Goal: Task Accomplishment & Management: Complete application form

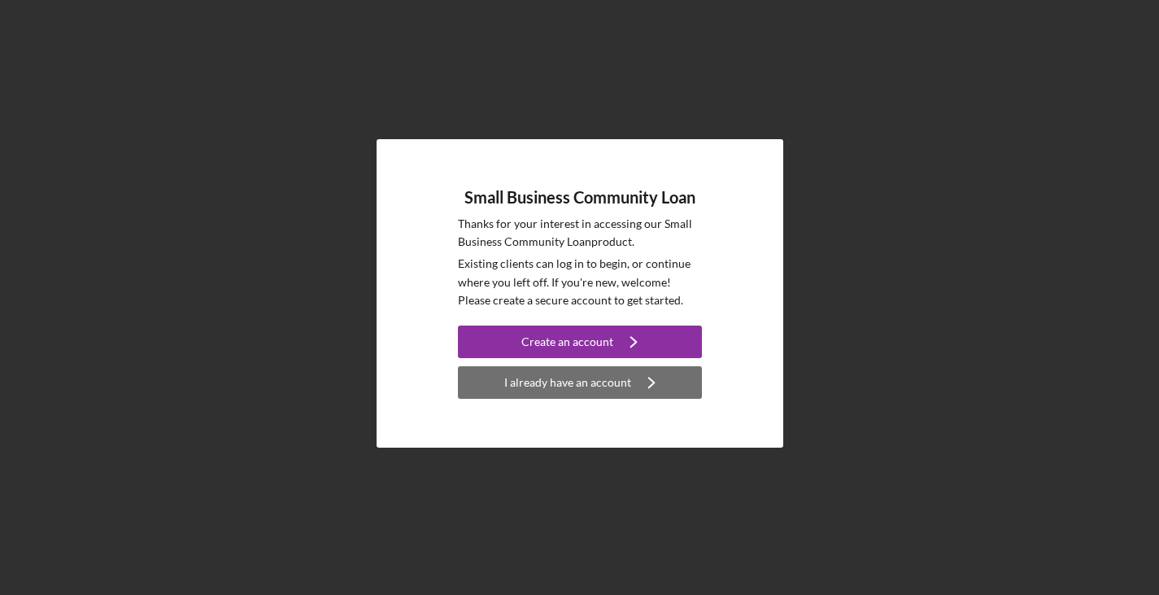
click at [604, 376] on div "I already have an account" at bounding box center [567, 382] width 127 height 33
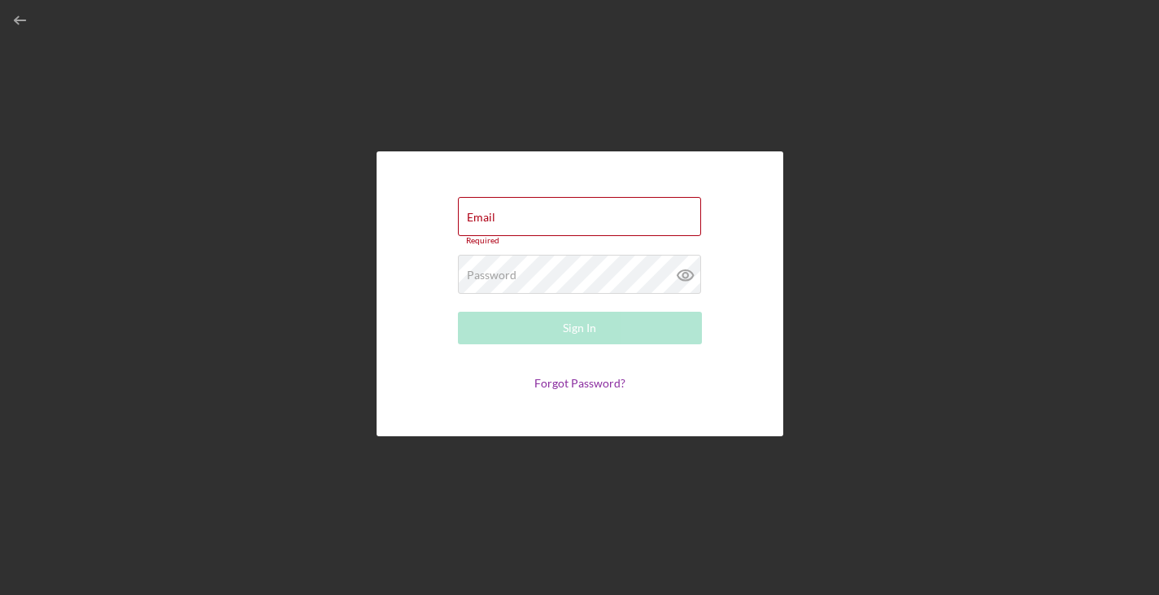
type input "[PERSON_NAME][EMAIL_ADDRESS][DOMAIN_NAME]"
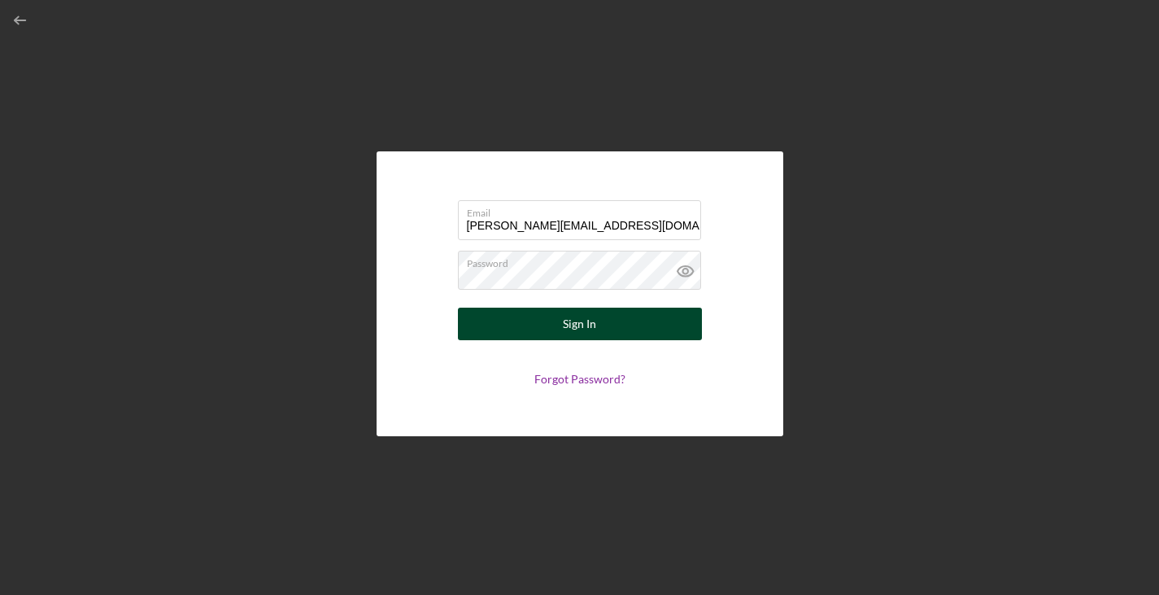
click at [596, 327] on button "Sign In" at bounding box center [580, 323] width 244 height 33
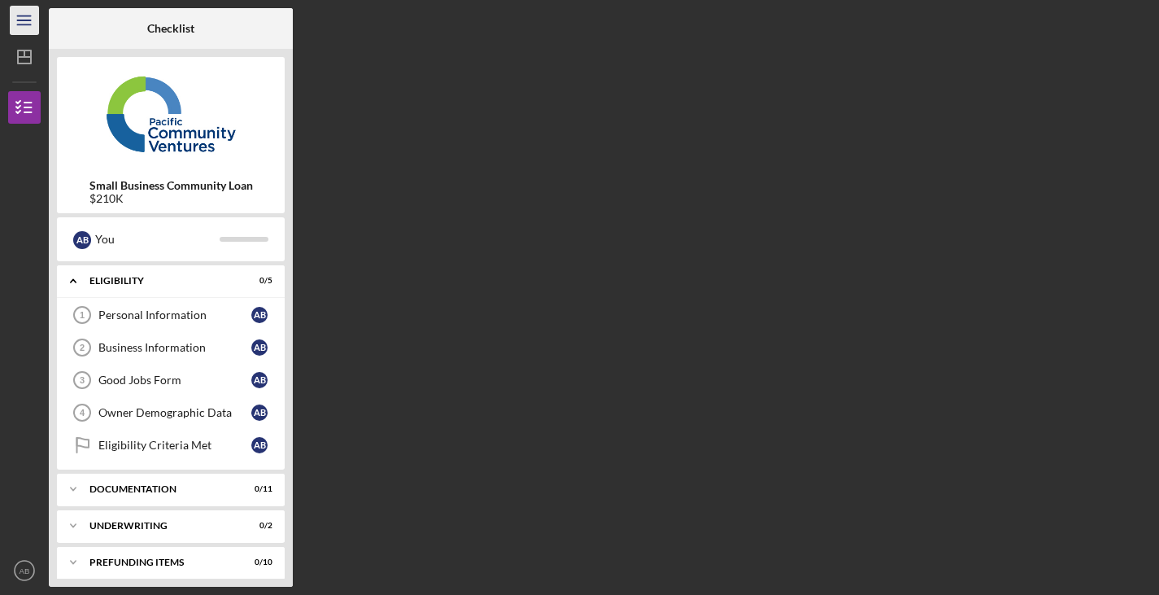
click at [18, 21] on icon "Icon/Menu" at bounding box center [25, 20] width 37 height 37
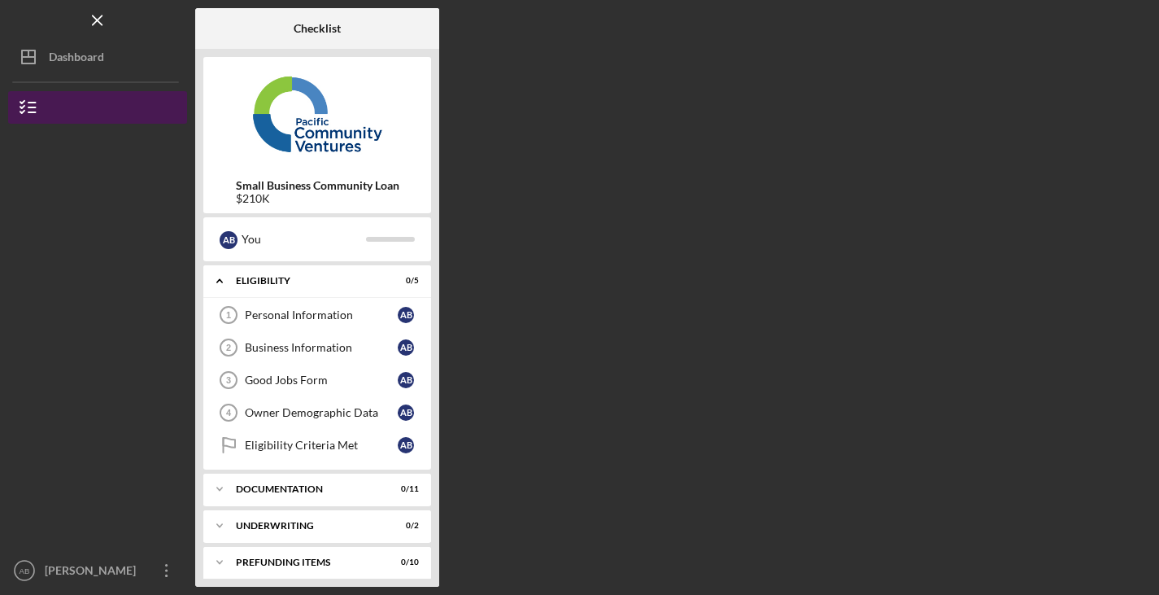
click at [37, 108] on icon "button" at bounding box center [28, 107] width 41 height 41
click at [42, 109] on icon "button" at bounding box center [28, 107] width 41 height 41
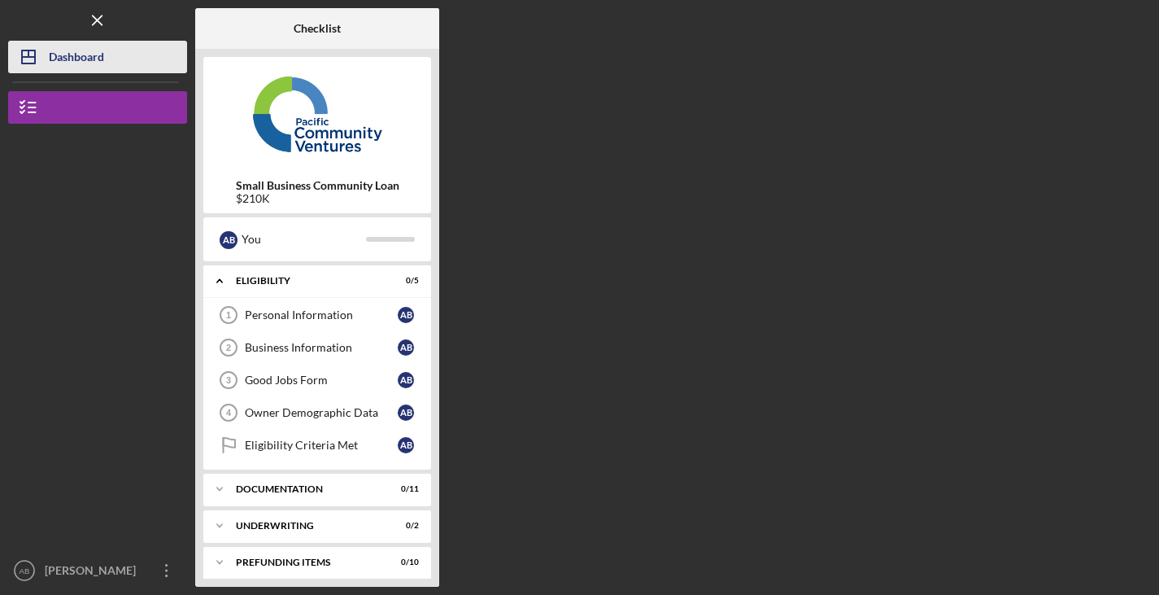
click at [85, 54] on div "Dashboard" at bounding box center [76, 59] width 55 height 37
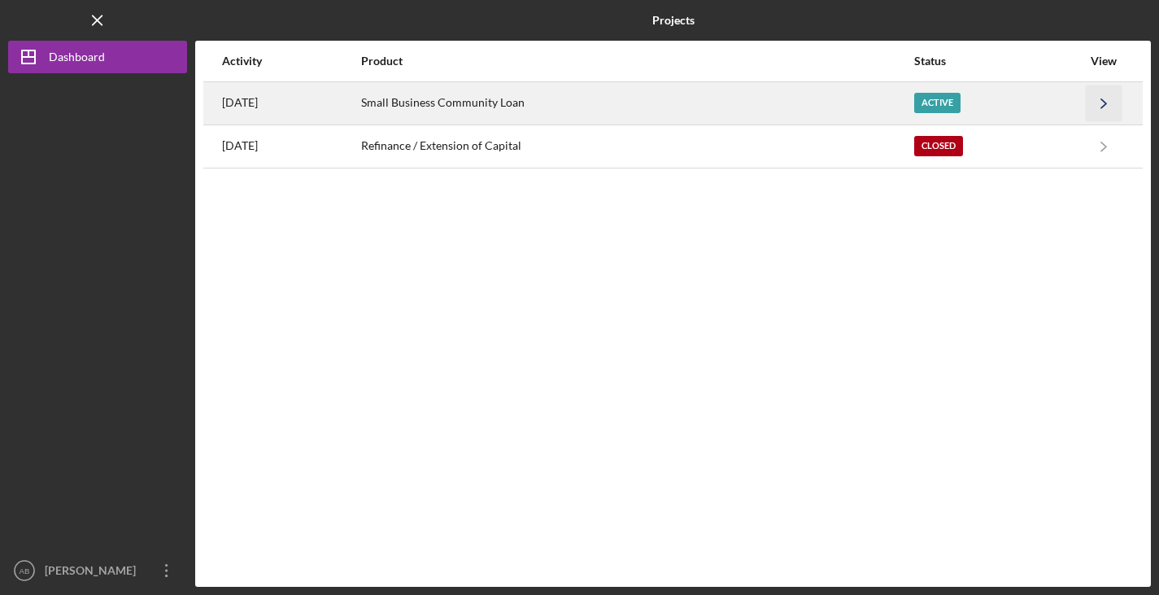
click at [1108, 94] on icon "Icon/Navigate" at bounding box center [1104, 103] width 37 height 37
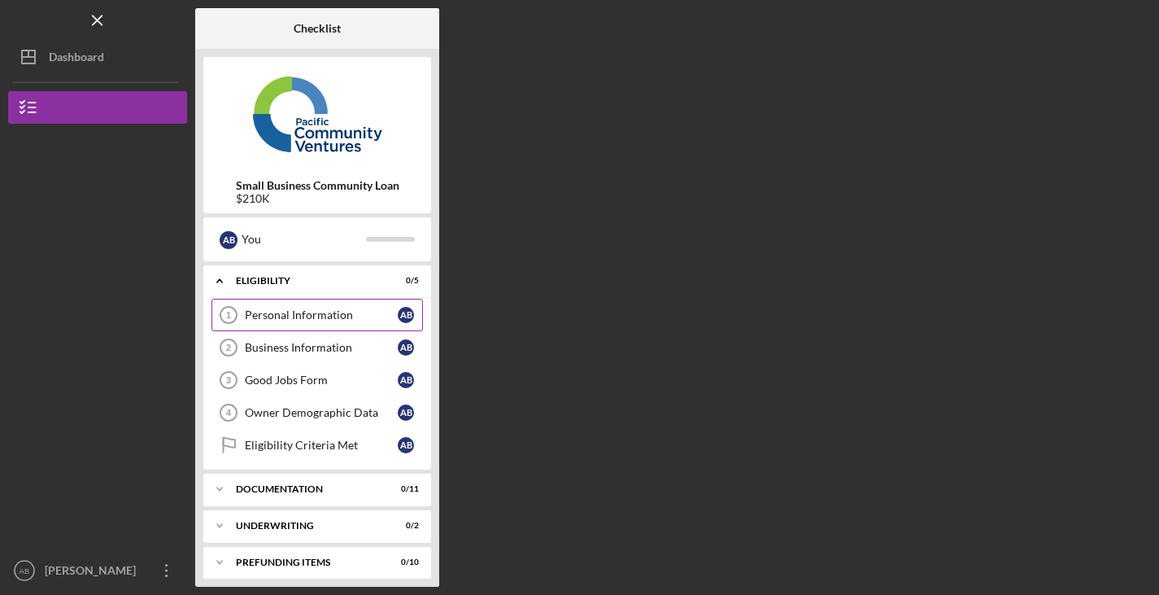
scroll to position [9, 0]
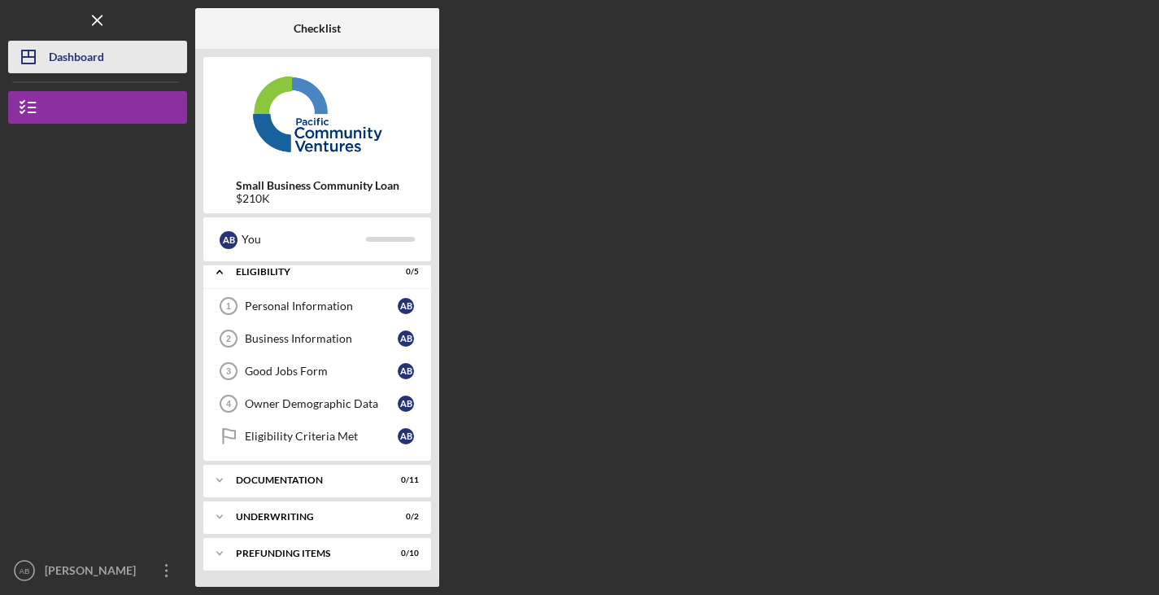
click at [81, 50] on div "Dashboard" at bounding box center [76, 59] width 55 height 37
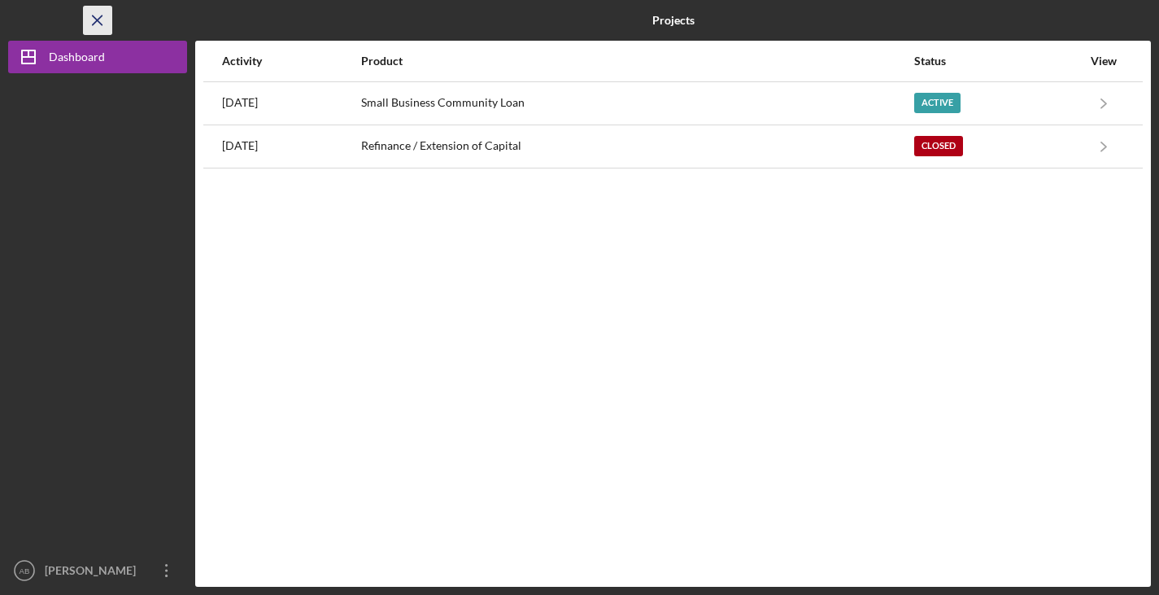
click at [105, 24] on icon "Icon/Menu Close" at bounding box center [98, 20] width 37 height 37
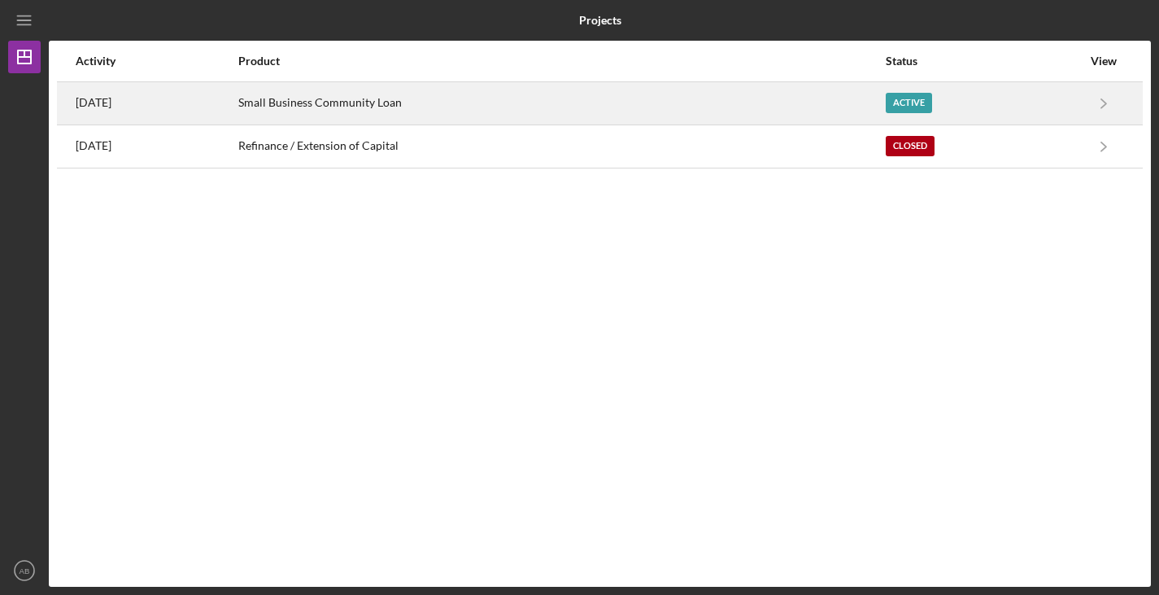
click at [111, 108] on time "[DATE]" at bounding box center [94, 102] width 36 height 13
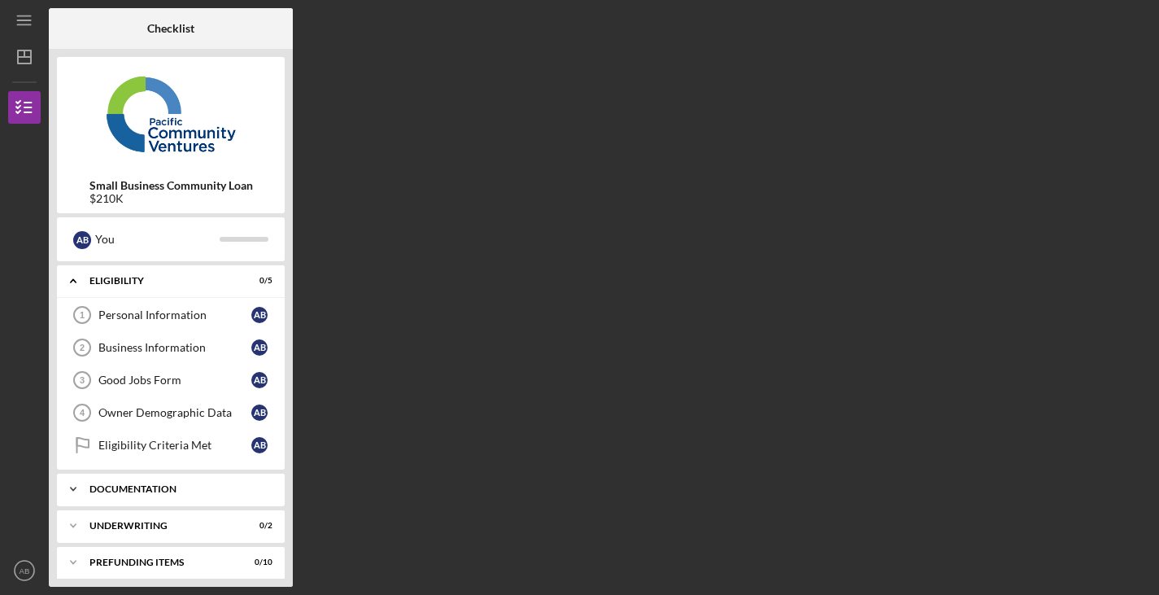
click at [267, 482] on div "Icon/Expander Documentation 0 / 11" at bounding box center [171, 489] width 228 height 33
click at [239, 525] on div "Full Application Form" at bounding box center [174, 522] width 153 height 13
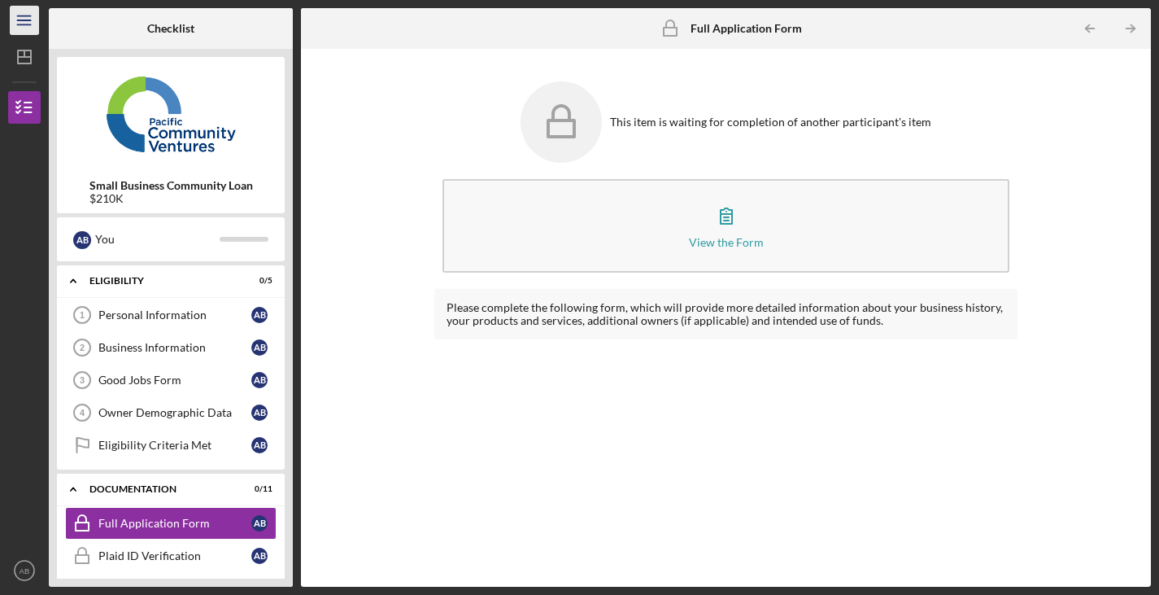
click at [24, 7] on icon "Icon/Menu" at bounding box center [25, 20] width 37 height 37
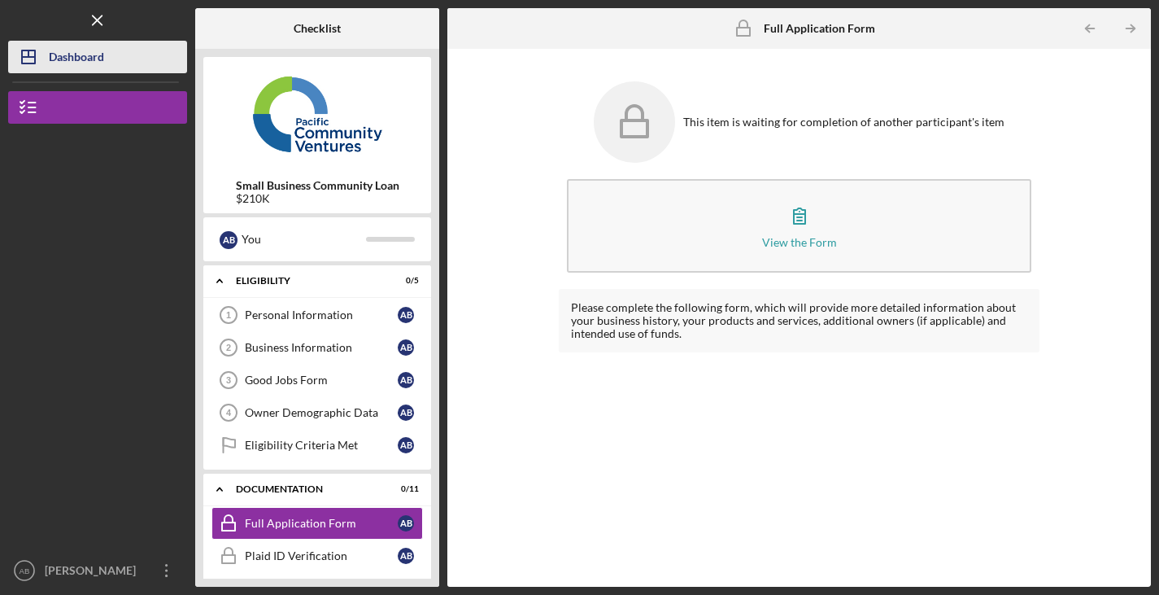
click at [50, 64] on div "Dashboard" at bounding box center [76, 59] width 55 height 37
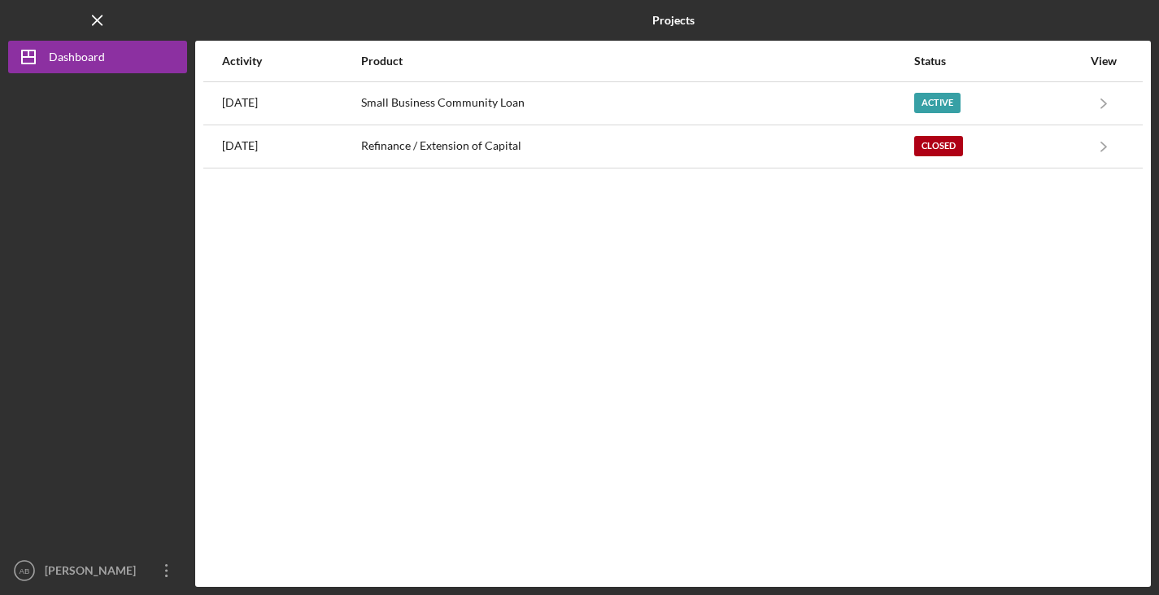
click at [682, 22] on b "Projects" at bounding box center [673, 20] width 42 height 13
click at [242, 63] on div "Activity" at bounding box center [290, 60] width 137 height 13
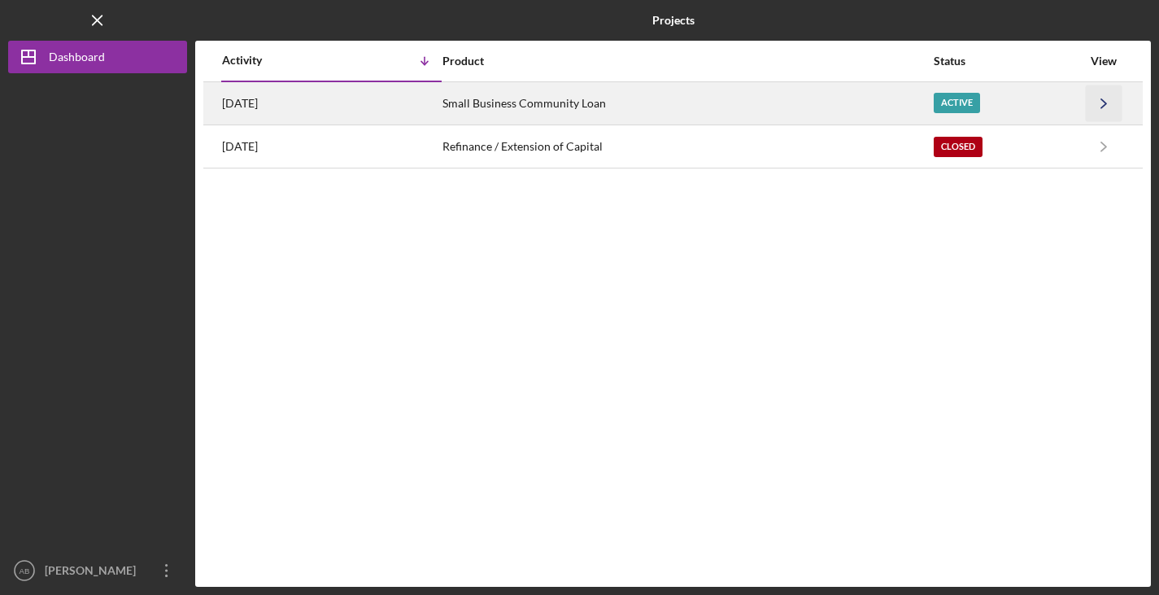
click at [1107, 102] on icon "Icon/Navigate" at bounding box center [1104, 103] width 37 height 37
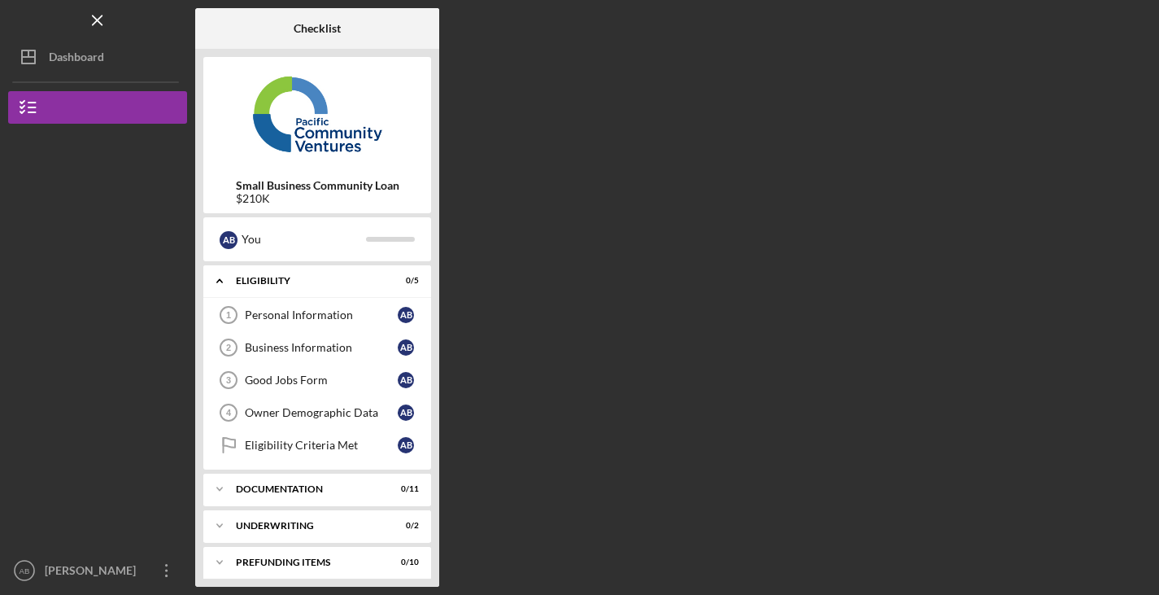
click at [394, 189] on b "Small Business Community Loan" at bounding box center [317, 185] width 163 height 13
click at [382, 187] on b "Small Business Community Loan" at bounding box center [317, 185] width 163 height 13
click at [217, 279] on icon "Icon/Expander" at bounding box center [219, 280] width 33 height 33
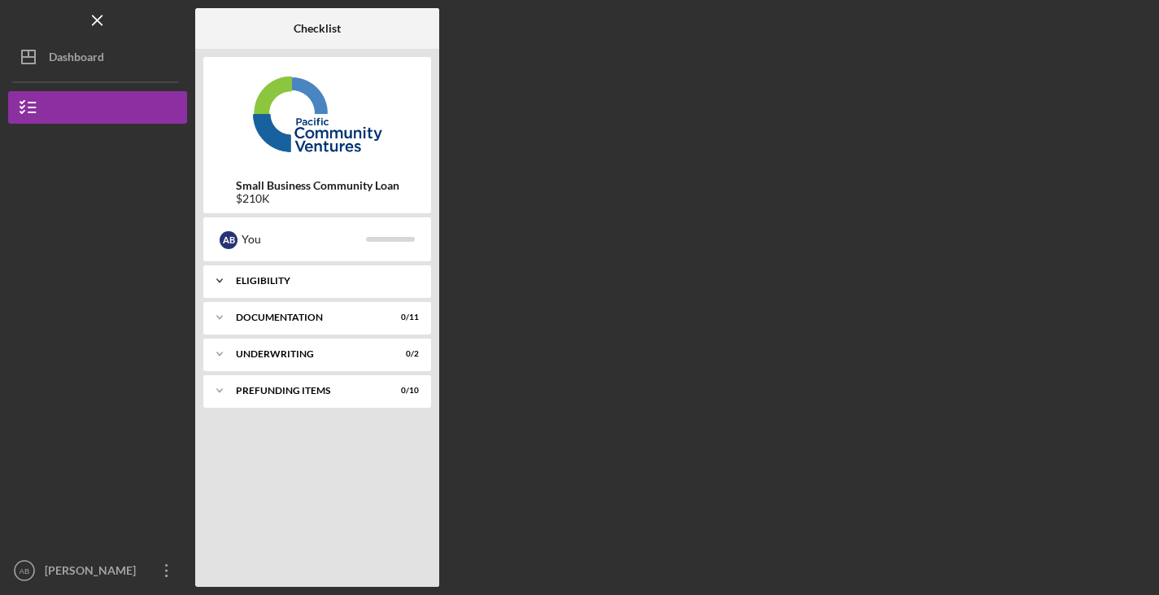
click at [217, 279] on polyline at bounding box center [219, 280] width 5 height 3
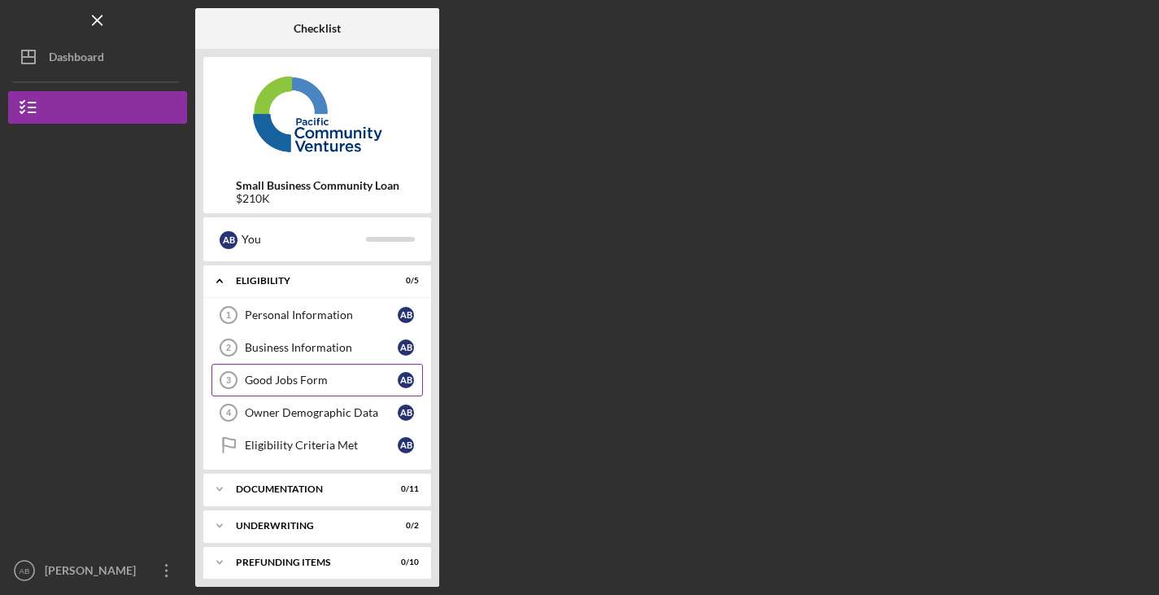
scroll to position [9, 0]
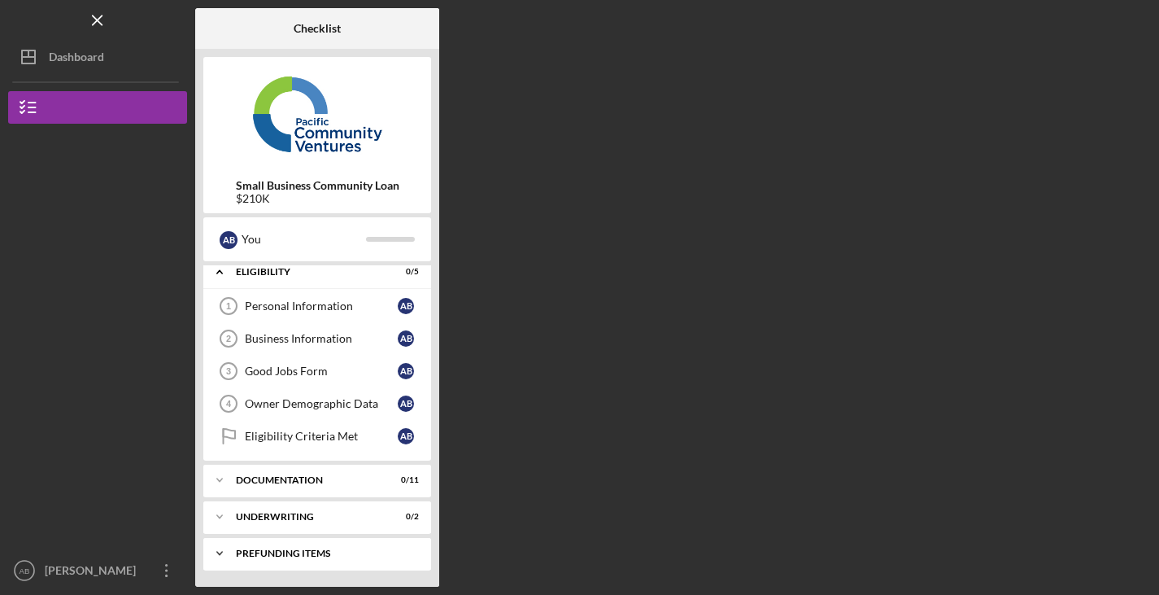
click at [298, 558] on div "Icon/Expander Prefunding Items 0 / 10" at bounding box center [317, 553] width 228 height 33
click at [298, 551] on div "Prefunding Items" at bounding box center [323, 553] width 175 height 10
click at [98, 15] on icon "Icon/Menu Close" at bounding box center [98, 20] width 37 height 37
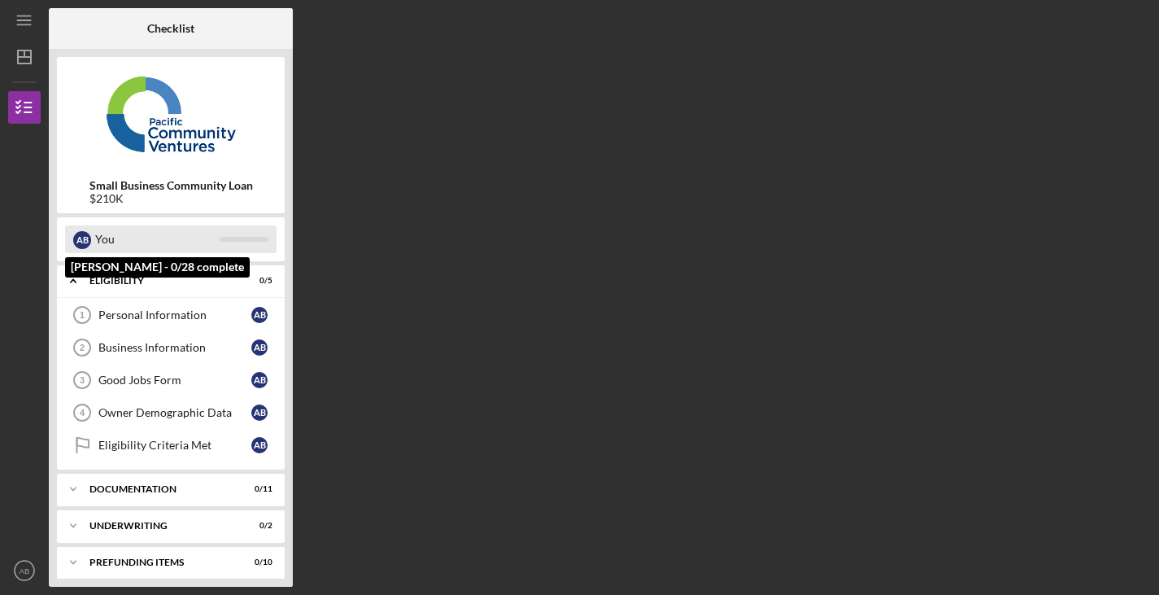
click at [253, 238] on div at bounding box center [244, 239] width 49 height 5
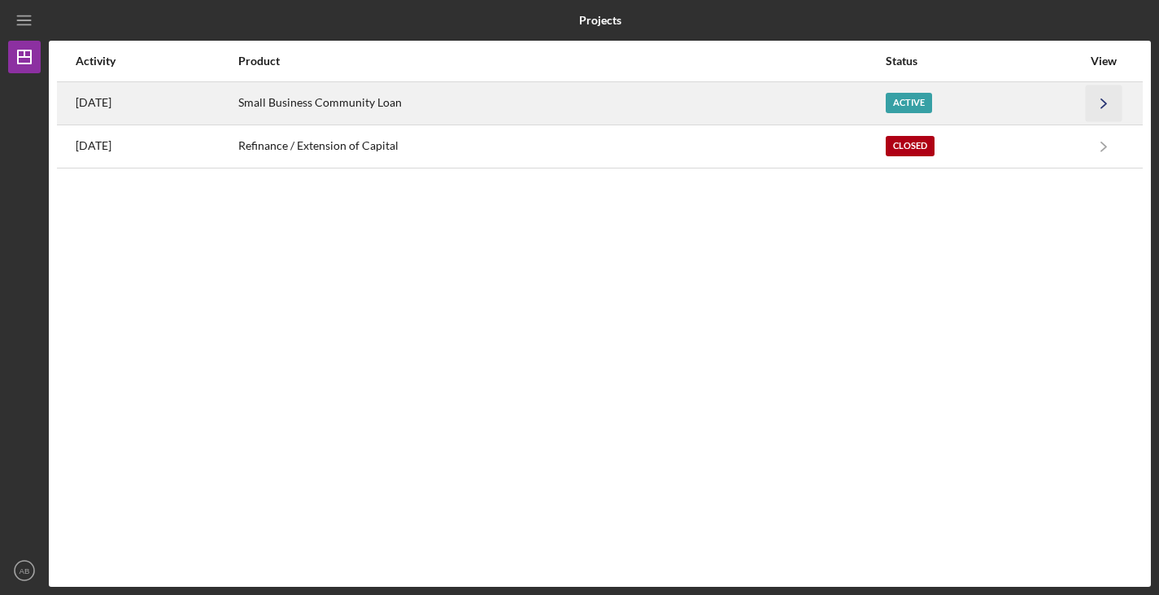
click at [1100, 95] on icon "Icon/Navigate" at bounding box center [1104, 103] width 37 height 37
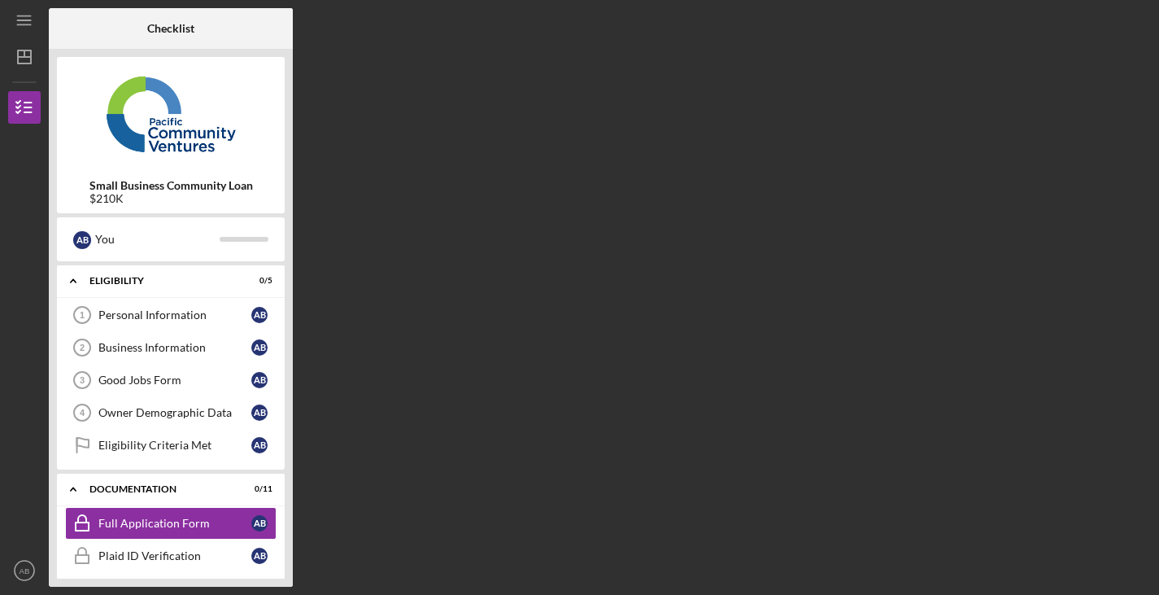
scroll to position [101, 0]
